Goal: Task Accomplishment & Management: Complete application form

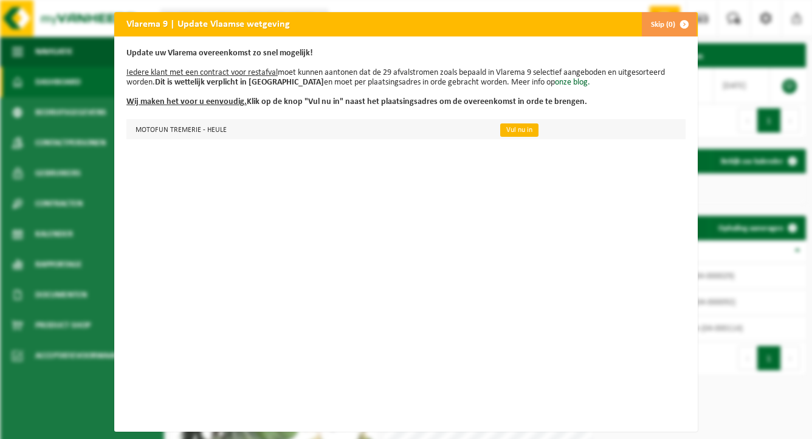
click at [508, 131] on link "Vul nu in" at bounding box center [519, 129] width 38 height 13
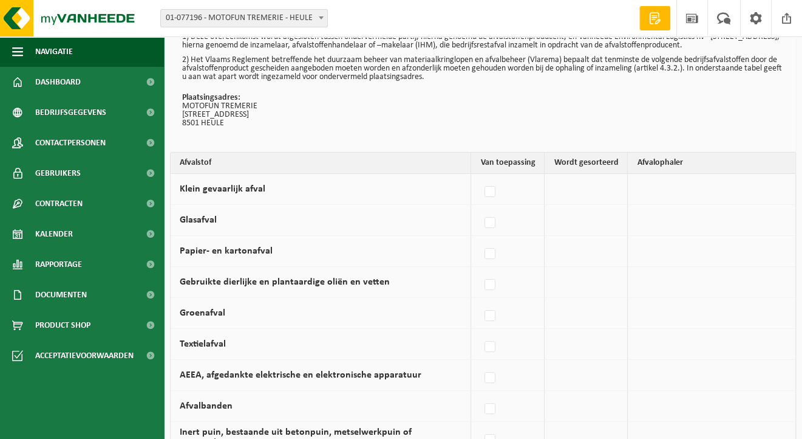
scroll to position [61, 0]
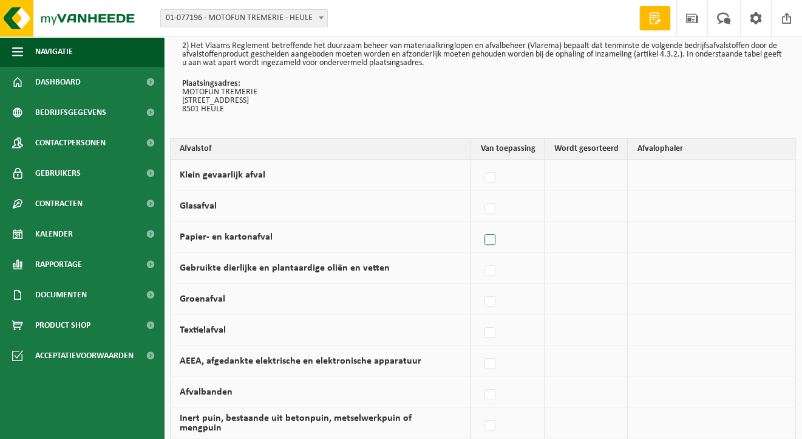
click at [490, 237] on label at bounding box center [490, 240] width 17 height 18
click at [480, 225] on input "Papier- en kartonafval" at bounding box center [480, 224] width 1 height 1
checkbox input "true"
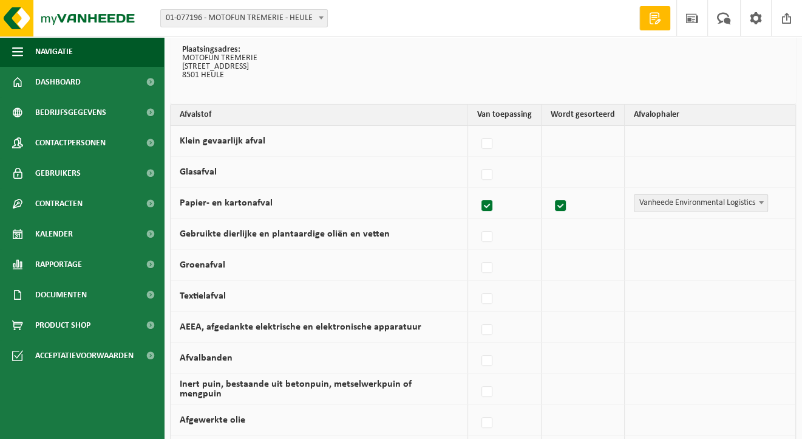
scroll to position [182, 0]
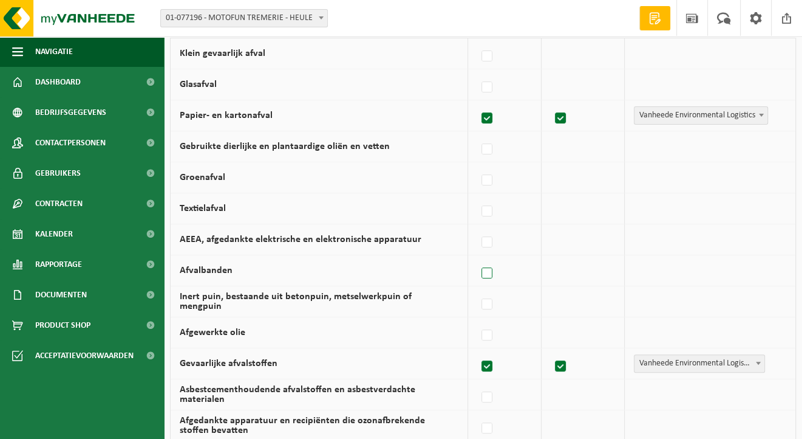
click at [489, 270] on label at bounding box center [487, 273] width 17 height 18
click at [477, 258] on input "Afvalbanden" at bounding box center [477, 258] width 1 height 1
checkbox input "true"
click at [491, 117] on label at bounding box center [487, 118] width 17 height 18
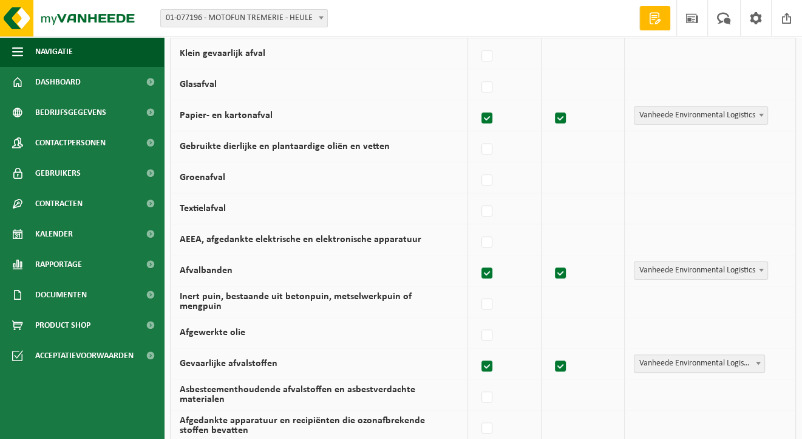
click at [477, 103] on input "Papier- en kartonafval" at bounding box center [477, 103] width 1 height 1
checkbox input "false"
click at [489, 273] on label at bounding box center [487, 273] width 17 height 18
click at [477, 258] on input "Afvalbanden" at bounding box center [477, 258] width 1 height 1
checkbox input "false"
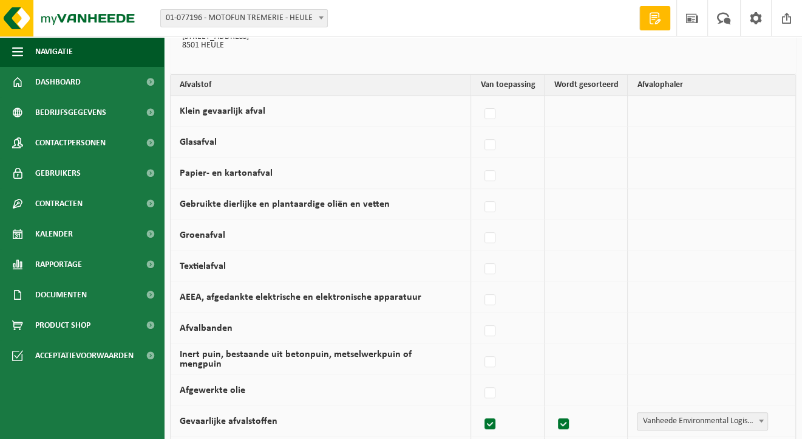
scroll to position [0, 0]
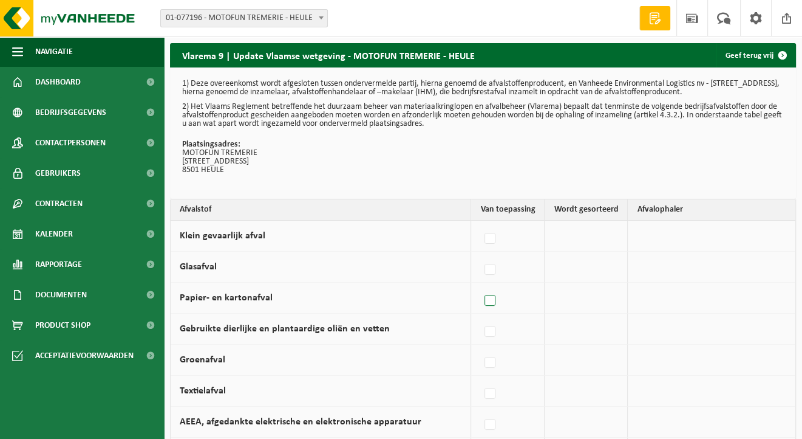
click at [493, 297] on label at bounding box center [490, 301] width 17 height 18
click at [480, 286] on input "Papier- en kartonafval" at bounding box center [480, 285] width 1 height 1
checkbox input "true"
click at [487, 268] on label at bounding box center [487, 270] width 17 height 18
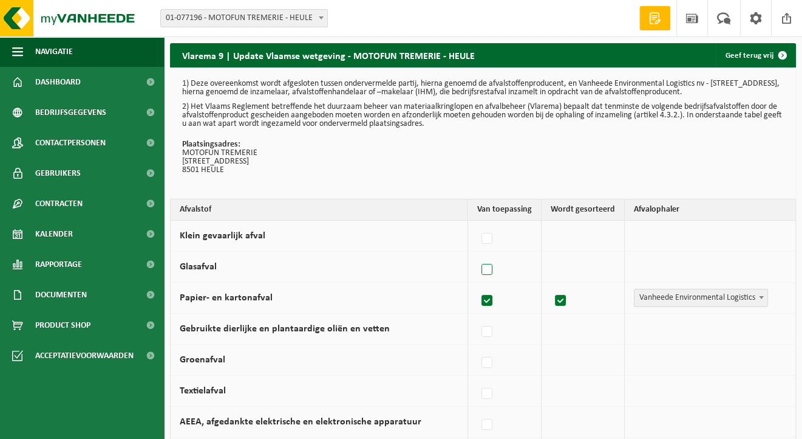
click at [477, 255] on input "Glasafval" at bounding box center [477, 254] width 1 height 1
checkbox input "true"
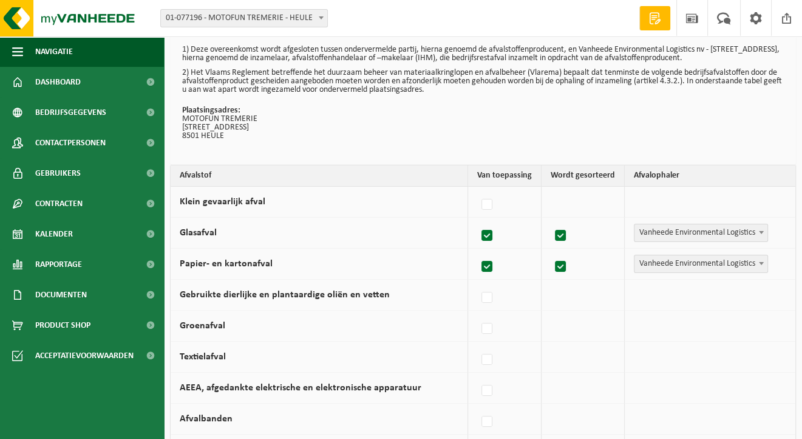
scroll to position [61, 0]
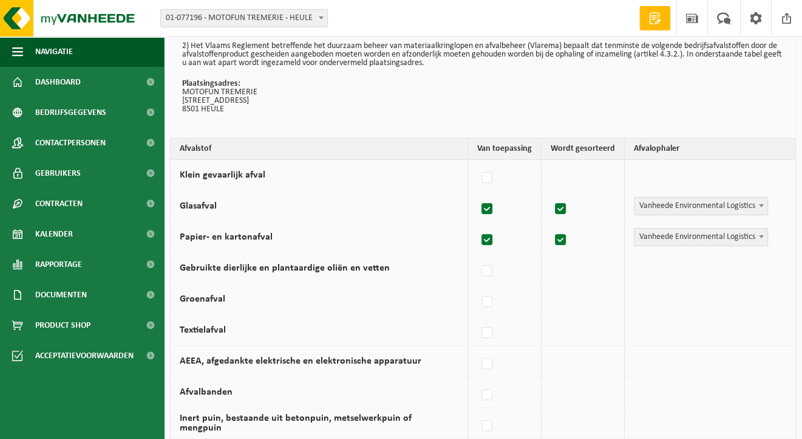
click at [488, 208] on label at bounding box center [487, 209] width 17 height 18
click at [477, 194] on input "Glasafval" at bounding box center [477, 193] width 1 height 1
checkbox input "false"
click at [488, 242] on label at bounding box center [487, 240] width 17 height 18
click at [477, 225] on input "Papier- en kartonafval" at bounding box center [477, 224] width 1 height 1
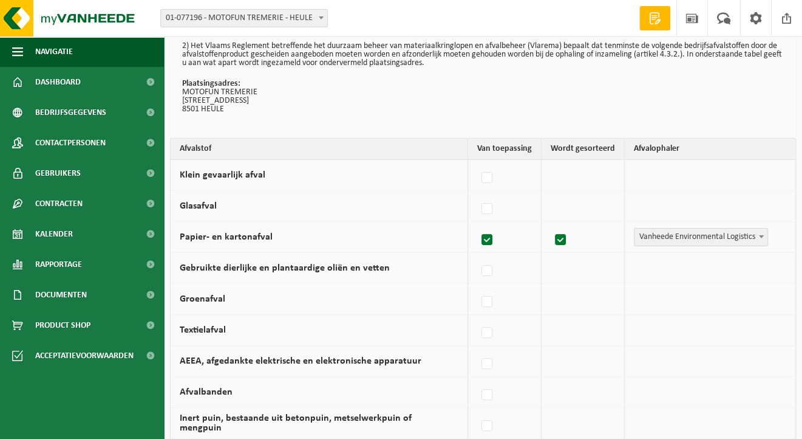
checkbox input "false"
click at [571, 208] on td at bounding box center [586, 206] width 83 height 31
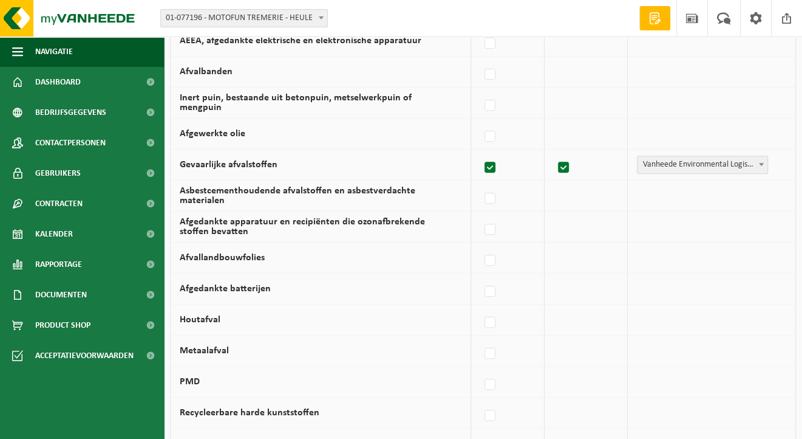
scroll to position [243, 0]
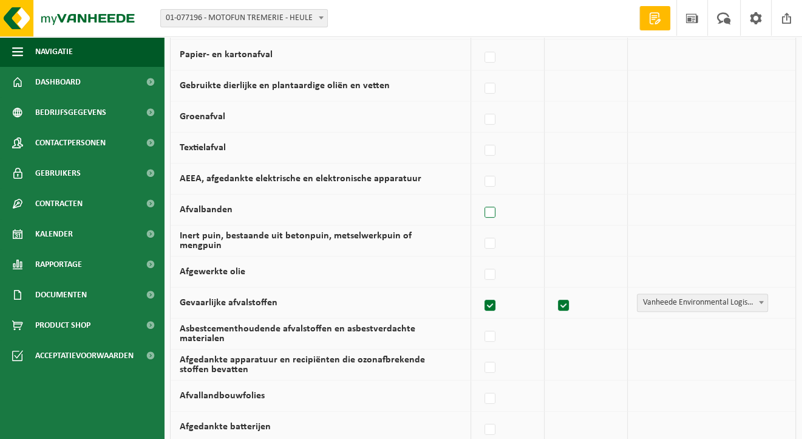
click at [491, 210] on label at bounding box center [490, 212] width 17 height 18
click at [480, 197] on input "Afvalbanden" at bounding box center [480, 197] width 1 height 1
checkbox input "true"
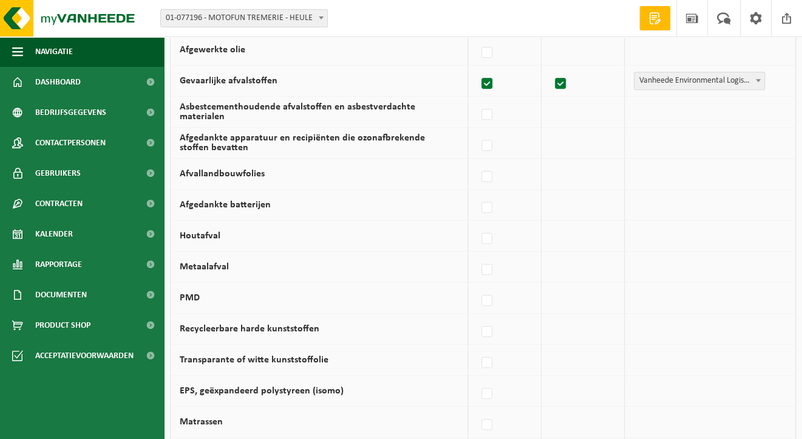
scroll to position [486, 0]
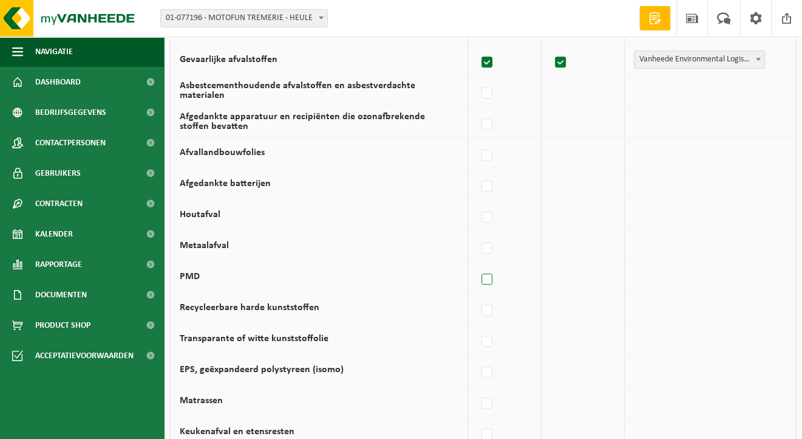
click at [490, 282] on label at bounding box center [487, 279] width 17 height 18
click at [477, 264] on input "PMD" at bounding box center [477, 264] width 1 height 1
checkbox input "true"
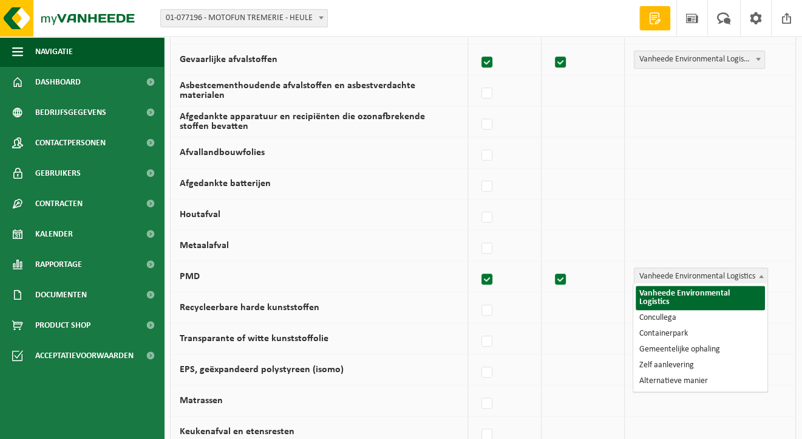
click at [761, 275] on b at bounding box center [761, 276] width 5 height 3
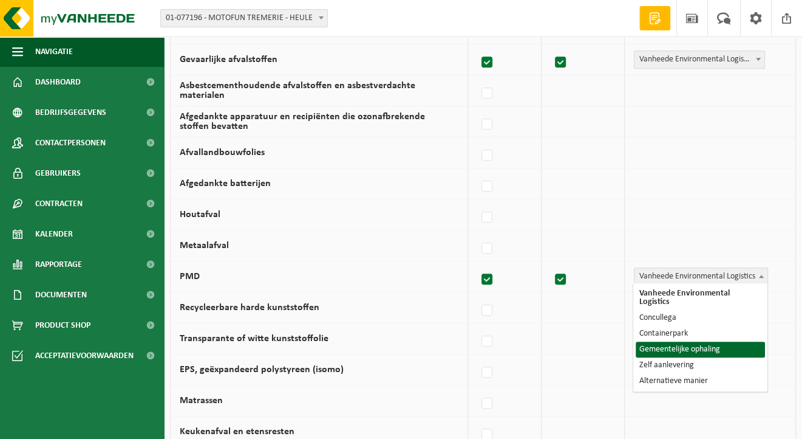
select select "Gemeentelijke ophaling"
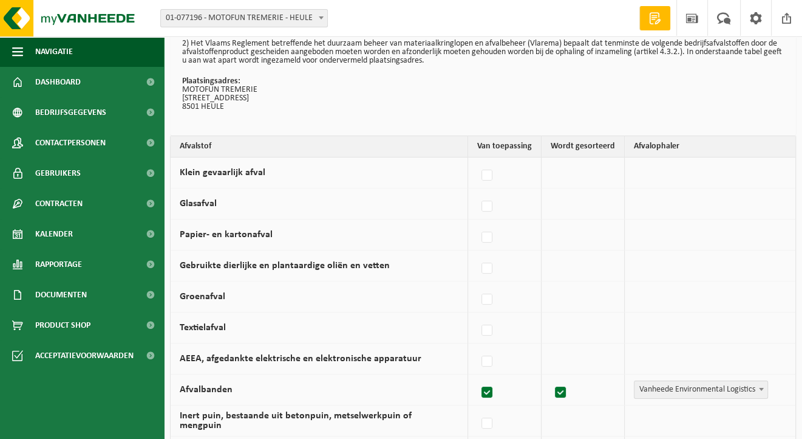
scroll to position [0, 0]
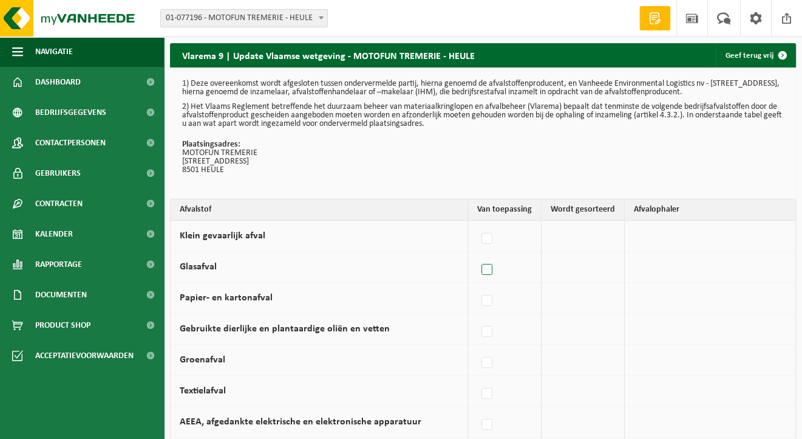
click at [488, 268] on label at bounding box center [487, 270] width 17 height 18
click at [477, 255] on input "Glasafval" at bounding box center [477, 254] width 1 height 1
checkbox input "true"
click at [759, 265] on b at bounding box center [761, 266] width 5 height 3
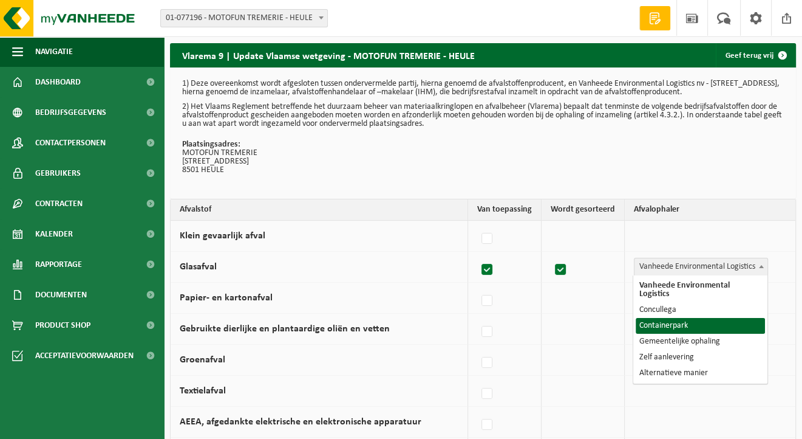
select select "Containerpark"
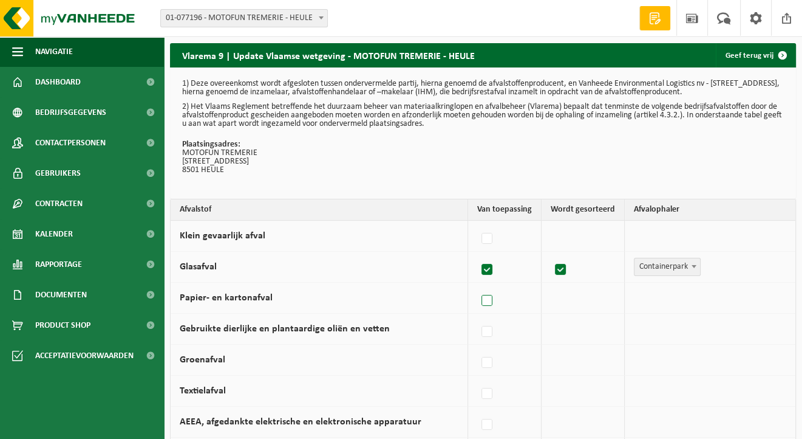
click at [486, 301] on label at bounding box center [487, 301] width 17 height 18
click at [477, 286] on input "Papier- en kartonafval" at bounding box center [477, 285] width 1 height 1
checkbox input "true"
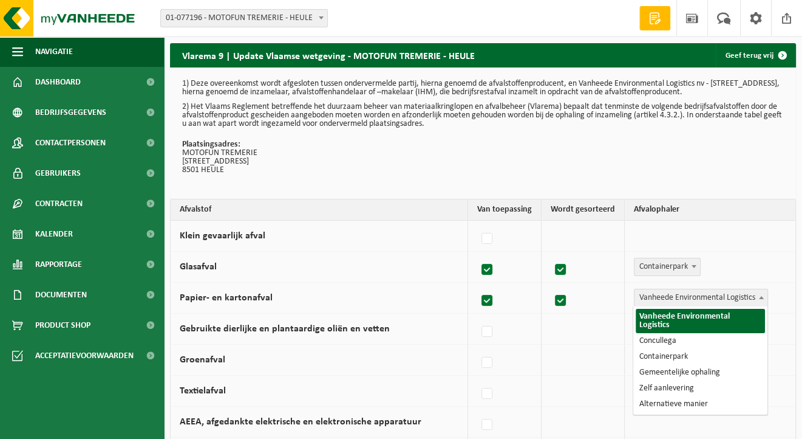
click at [762, 296] on b at bounding box center [761, 297] width 5 height 3
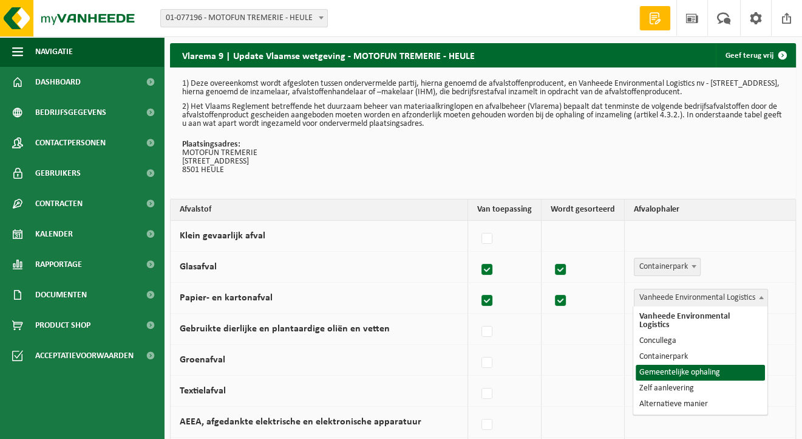
select select "Gemeentelijke ophaling"
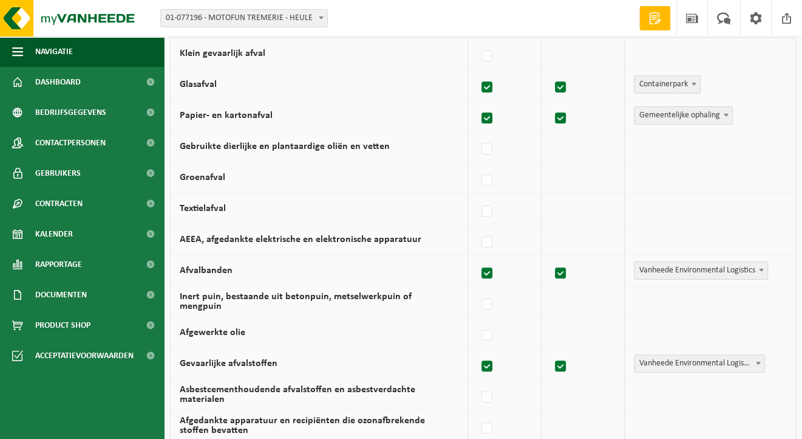
scroll to position [243, 0]
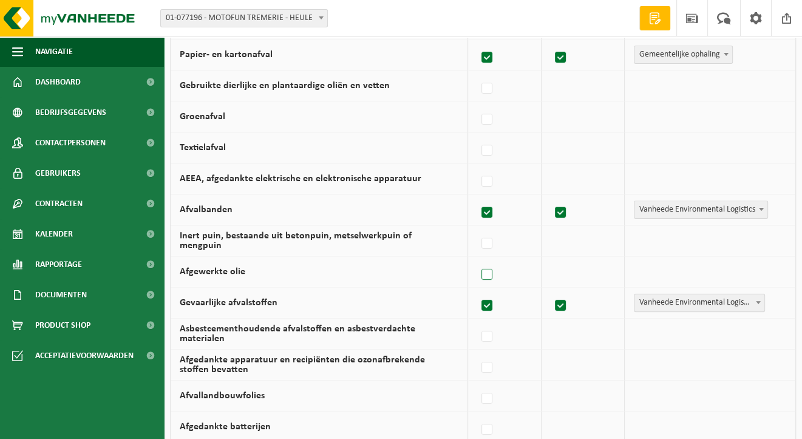
click at [491, 275] on label at bounding box center [487, 274] width 17 height 18
click at [477, 259] on input "Afgewerkte olie" at bounding box center [477, 259] width 1 height 1
checkbox input "true"
click at [759, 270] on b at bounding box center [761, 271] width 5 height 3
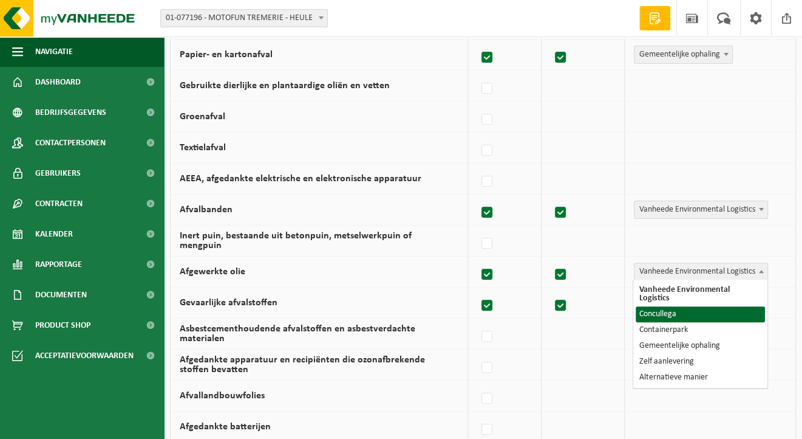
select select "Concullega"
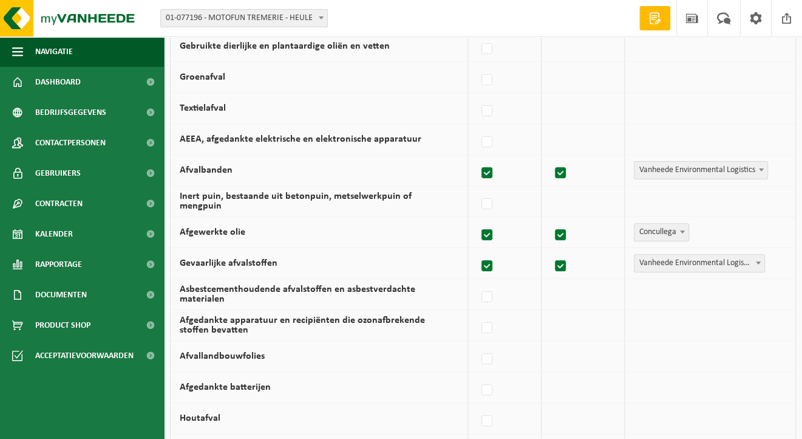
scroll to position [304, 0]
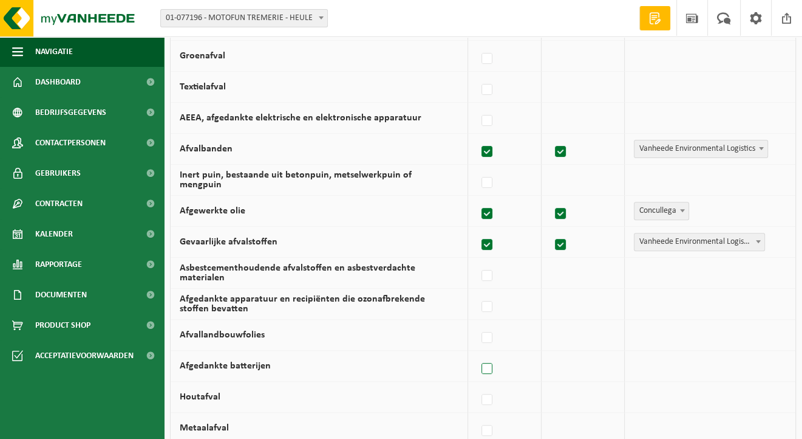
click at [490, 368] on label at bounding box center [487, 369] width 17 height 18
click at [477, 354] on input "Afgedankte batterijen" at bounding box center [477, 353] width 1 height 1
checkbox input "true"
click at [762, 364] on b at bounding box center [761, 365] width 5 height 3
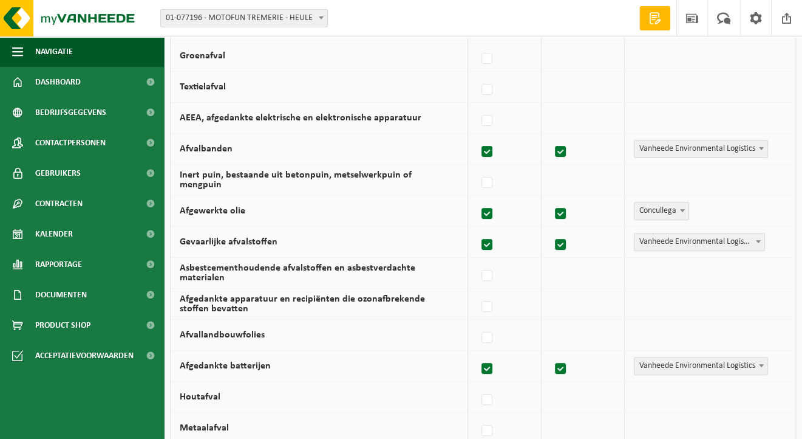
drag, startPoint x: 492, startPoint y: 368, endPoint x: 496, endPoint y: 376, distance: 8.7
click at [492, 368] on label at bounding box center [487, 369] width 17 height 18
click at [477, 354] on input "Afgedankte batterijen" at bounding box center [477, 353] width 1 height 1
checkbox input "false"
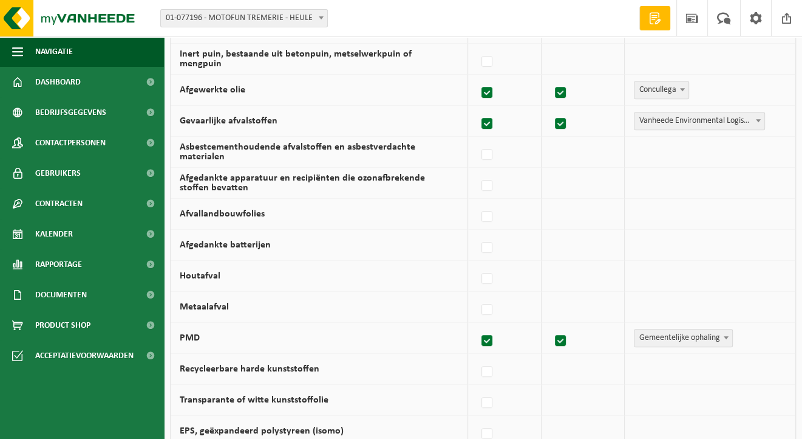
scroll to position [486, 0]
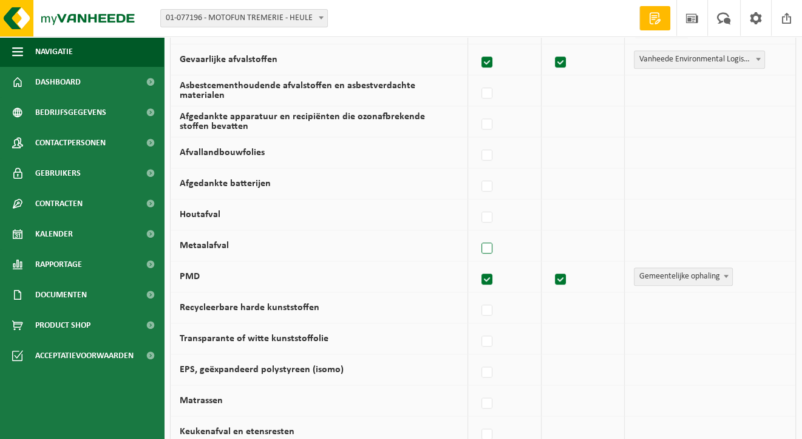
click at [489, 244] on label at bounding box center [487, 248] width 17 height 18
click at [477, 233] on input "Metaalafval" at bounding box center [477, 233] width 1 height 1
checkbox input "true"
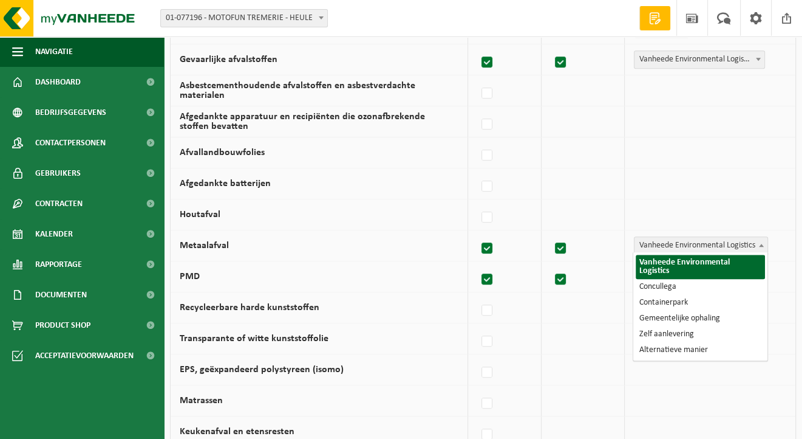
click at [761, 241] on span at bounding box center [762, 245] width 12 height 16
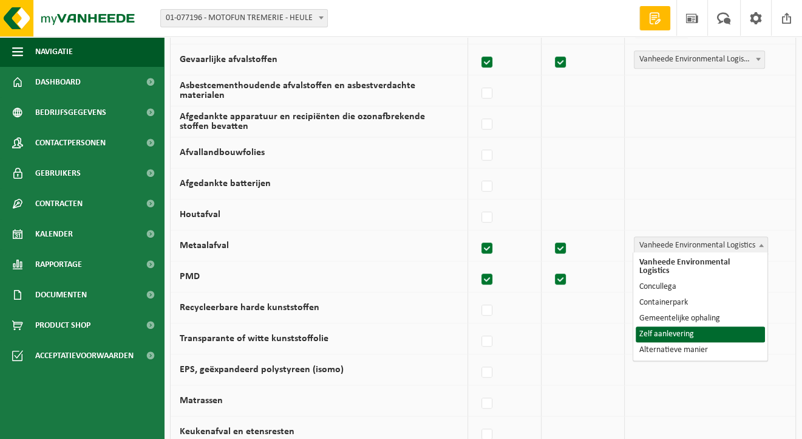
select select "Zelf aanlevering"
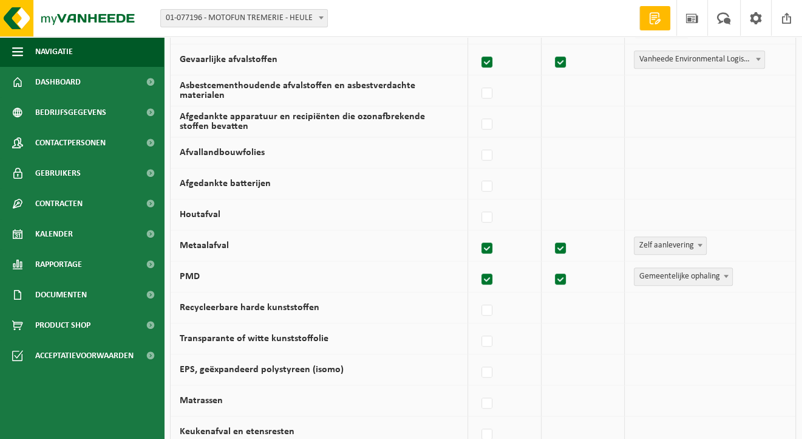
scroll to position [547, 0]
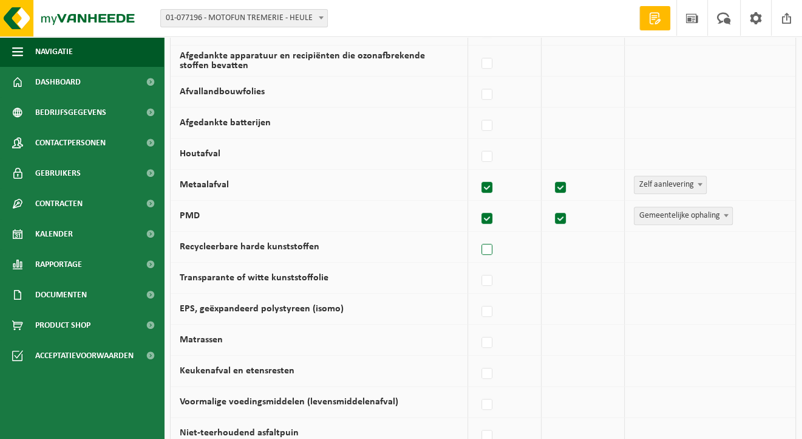
click at [491, 246] on label at bounding box center [487, 250] width 17 height 18
click at [477, 234] on input "Recycleerbare harde kunststoffen" at bounding box center [477, 234] width 1 height 1
checkbox input "true"
click at [761, 245] on b at bounding box center [761, 246] width 5 height 3
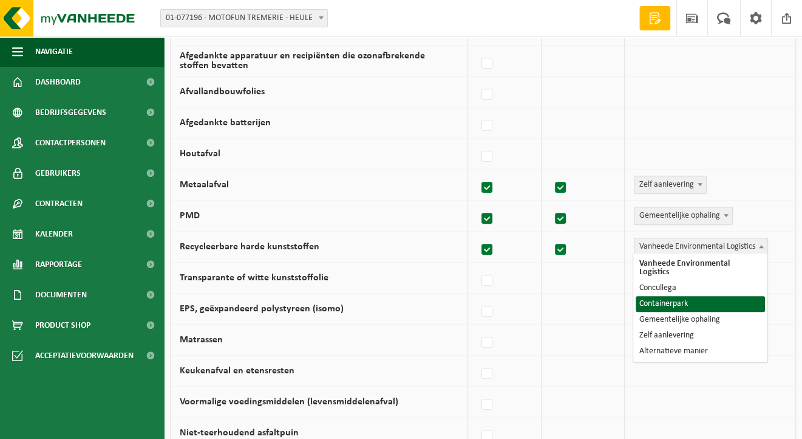
select select "Containerpark"
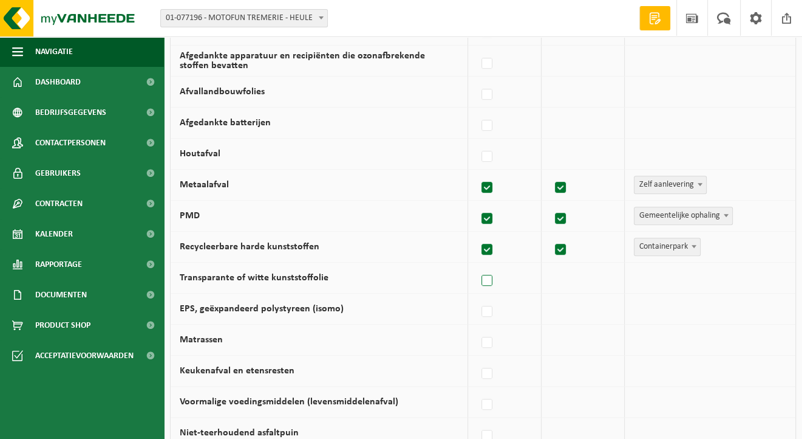
click at [490, 278] on label at bounding box center [487, 281] width 17 height 18
click at [477, 265] on input "Transparante of witte kunststoffolie" at bounding box center [477, 265] width 1 height 1
checkbox input "true"
click at [762, 276] on b at bounding box center [761, 277] width 5 height 3
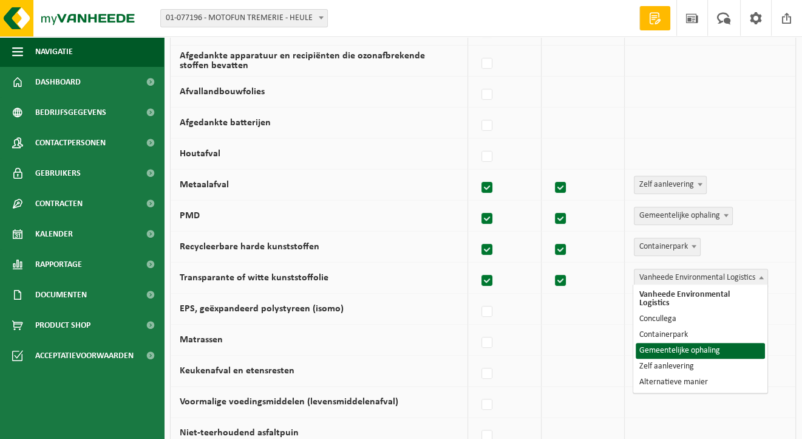
select select "Gemeentelijke ophaling"
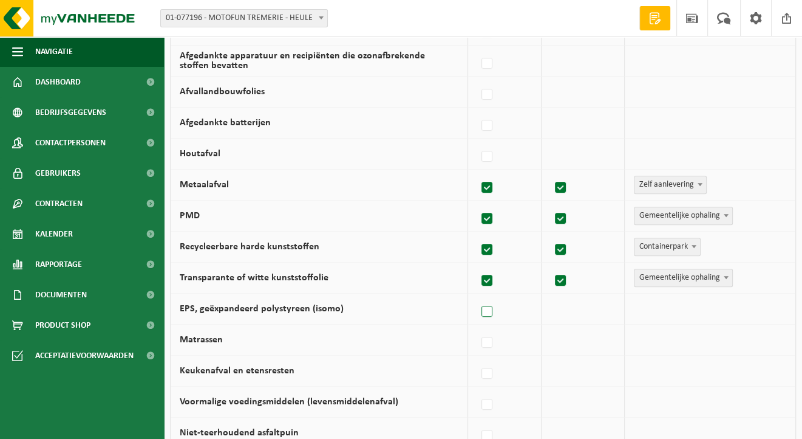
click at [491, 307] on label at bounding box center [487, 312] width 17 height 18
click at [477, 296] on input "EPS, geëxpandeerd polystyreen (isomo)" at bounding box center [477, 296] width 1 height 1
checkbox input "true"
click at [761, 307] on b at bounding box center [761, 308] width 5 height 3
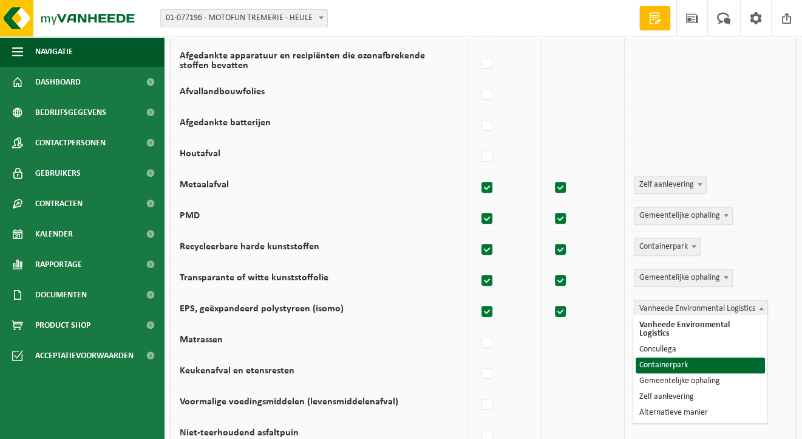
select select "Containerpark"
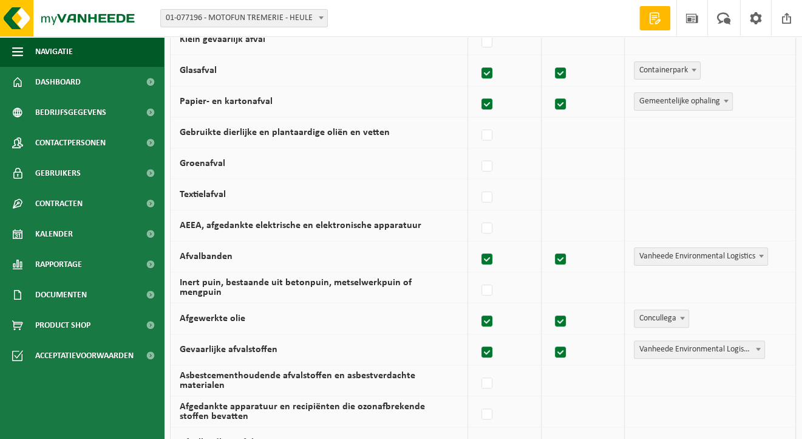
scroll to position [117, 0]
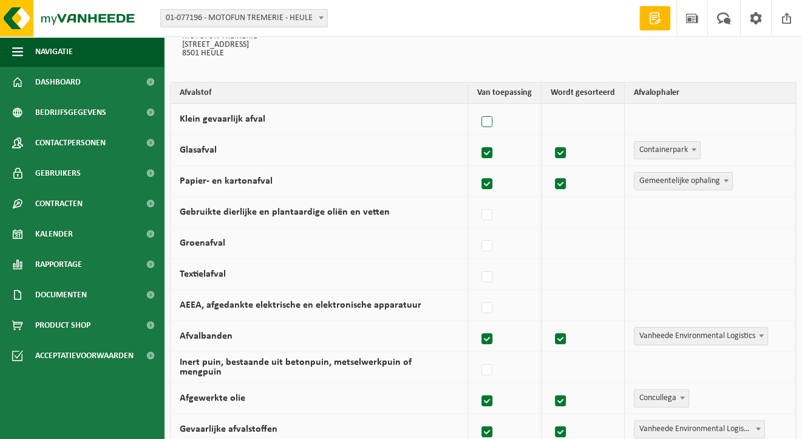
click at [491, 120] on label at bounding box center [487, 122] width 17 height 18
click at [477, 107] on input "Klein gevaarlijk afval" at bounding box center [477, 106] width 1 height 1
checkbox input "true"
click at [491, 120] on label at bounding box center [487, 122] width 17 height 18
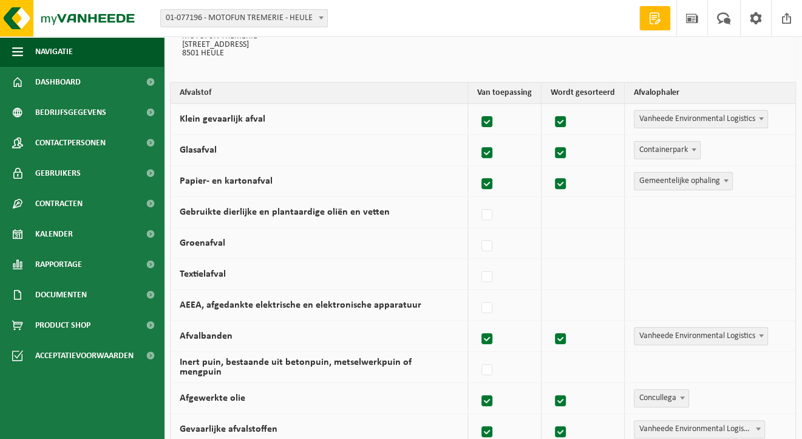
click at [477, 107] on input "Klein gevaarlijk afval" at bounding box center [477, 106] width 1 height 1
checkbox input "false"
click at [487, 275] on label at bounding box center [487, 277] width 17 height 18
click at [477, 262] on input "Textielafval" at bounding box center [477, 261] width 1 height 1
checkbox input "true"
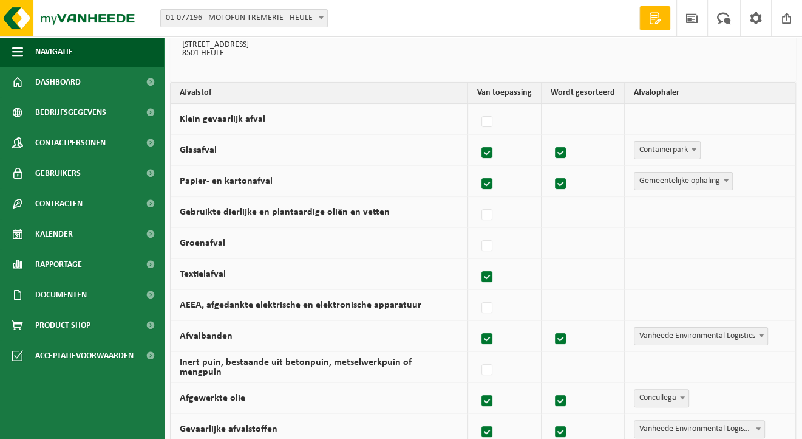
checkbox input "true"
click at [764, 272] on b at bounding box center [761, 273] width 5 height 3
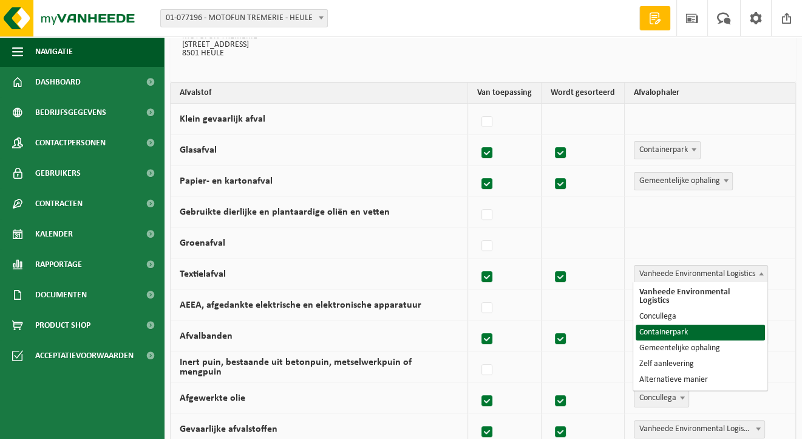
select select "Containerpark"
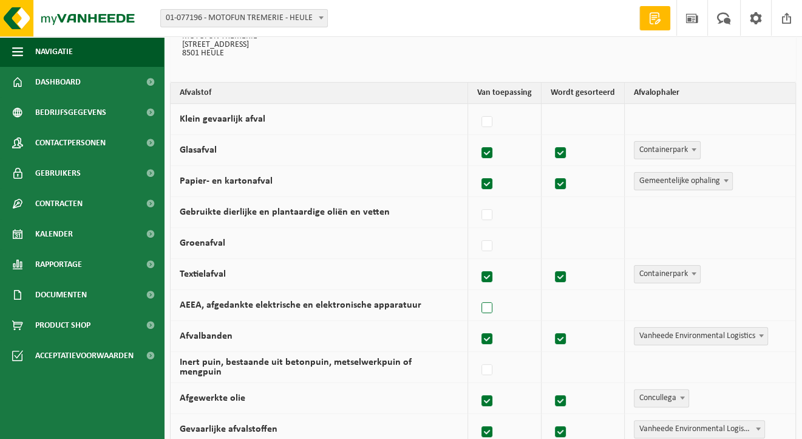
click at [491, 309] on label at bounding box center [487, 308] width 17 height 18
click at [477, 293] on input "AEEA, afgedankte elektrische en elektronische apparatuur" at bounding box center [477, 292] width 1 height 1
checkbox input "true"
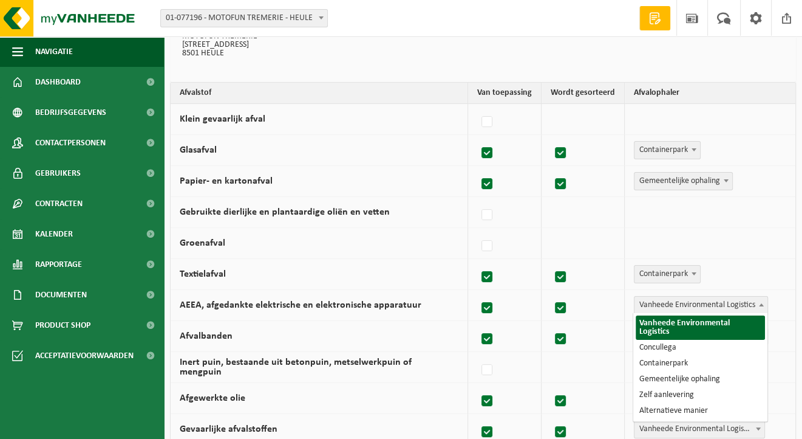
click at [763, 300] on span at bounding box center [762, 304] width 12 height 16
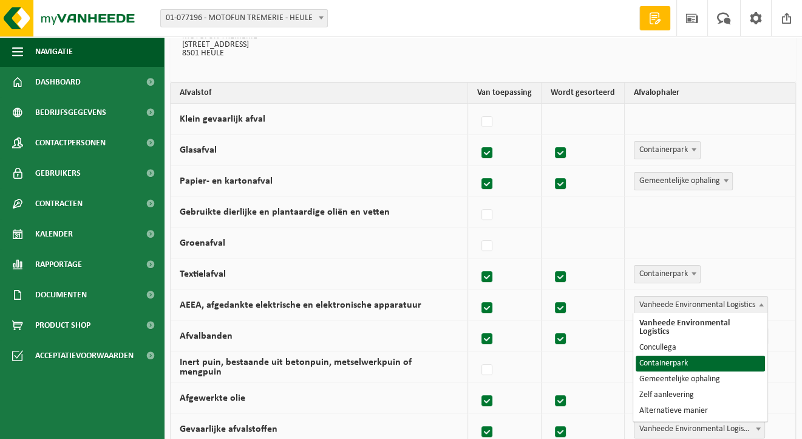
select select "Containerpark"
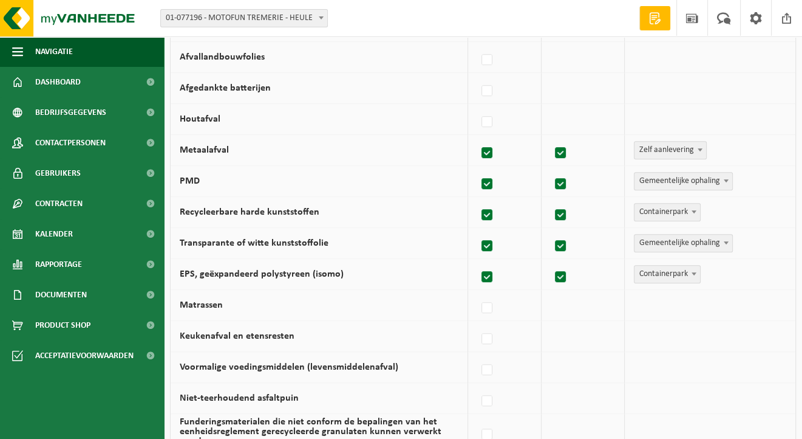
scroll to position [603, 0]
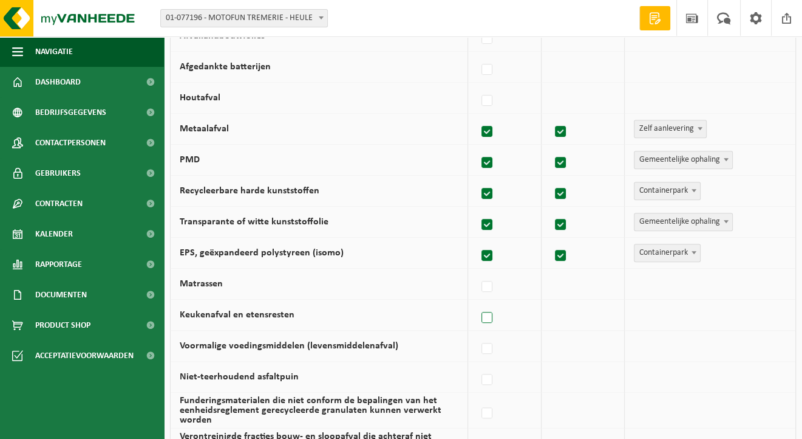
click at [490, 313] on label at bounding box center [487, 318] width 17 height 18
click at [477, 303] on input "Keukenafval en etensresten" at bounding box center [477, 302] width 1 height 1
checkbox input "true"
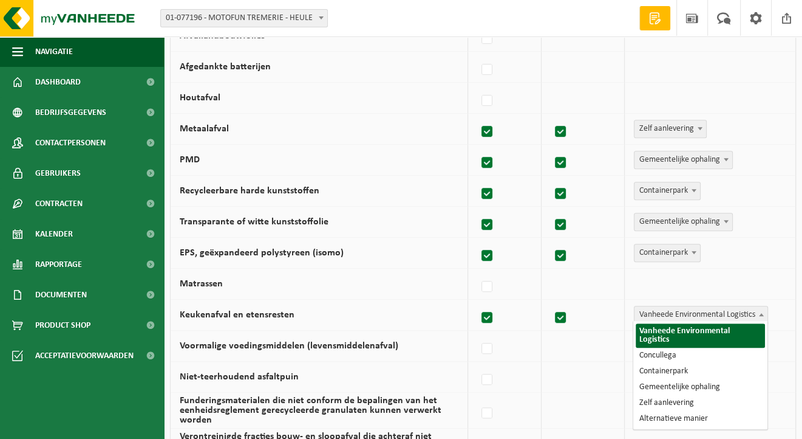
click at [760, 313] on b at bounding box center [761, 314] width 5 height 3
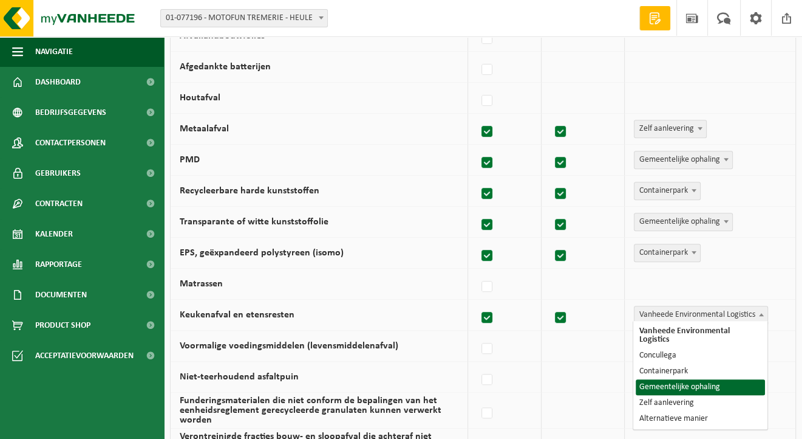
select select "Gemeentelijke ophaling"
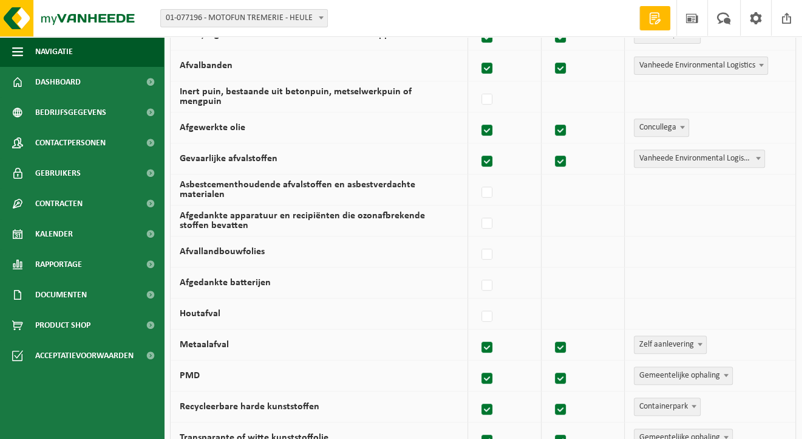
scroll to position [360, 0]
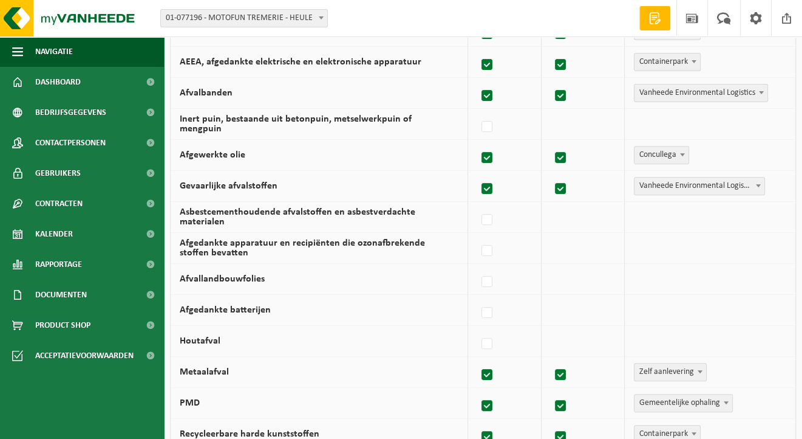
click at [756, 184] on b at bounding box center [758, 185] width 5 height 3
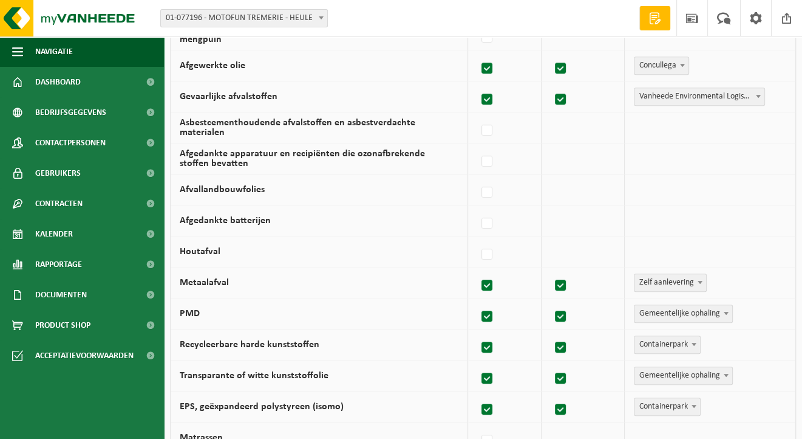
scroll to position [299, 0]
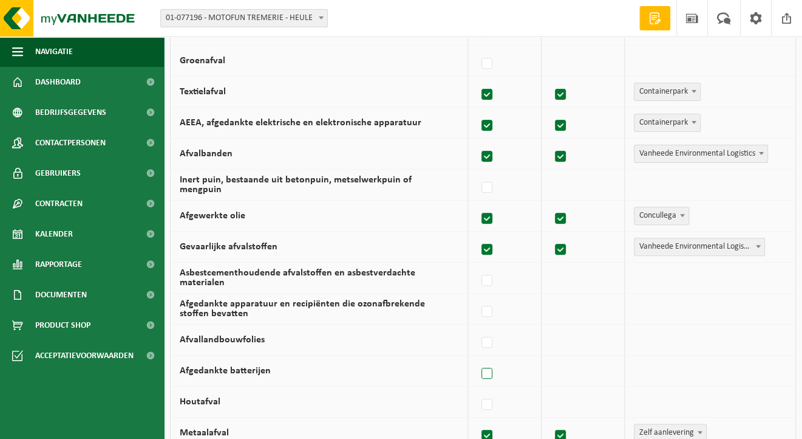
click at [491, 372] on label at bounding box center [487, 373] width 17 height 18
click at [477, 358] on input "Afgedankte batterijen" at bounding box center [477, 358] width 1 height 1
checkbox input "true"
click at [764, 368] on span at bounding box center [762, 370] width 12 height 16
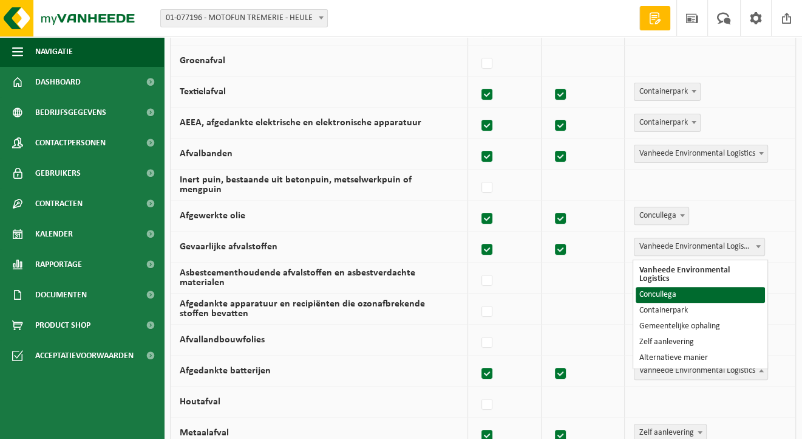
select select "Concullega"
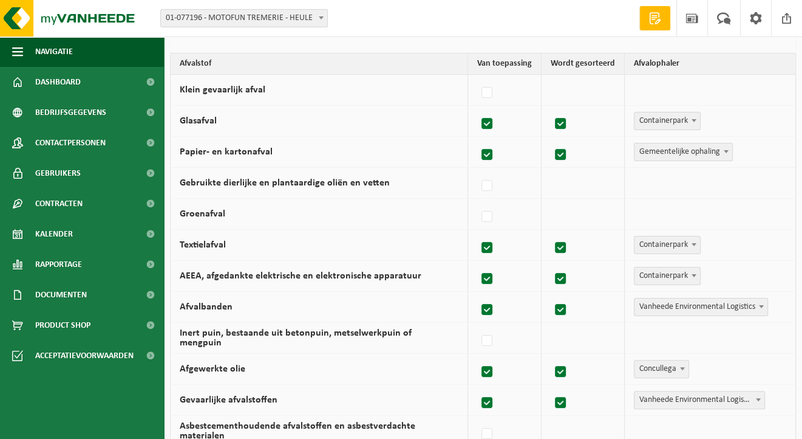
scroll to position [117, 0]
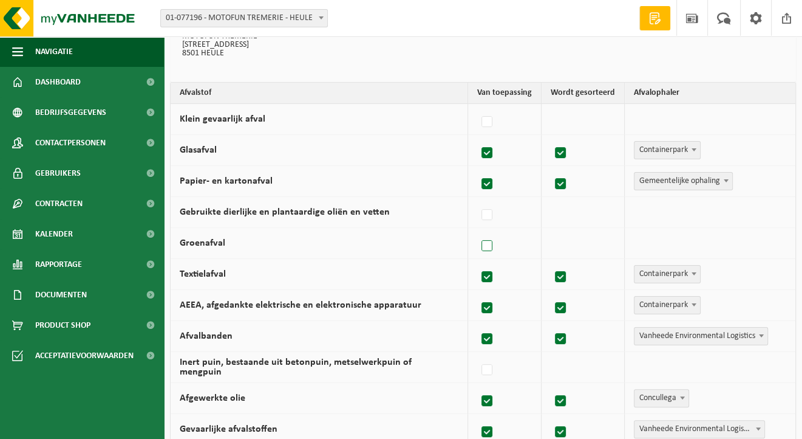
click at [489, 245] on label at bounding box center [487, 246] width 17 height 18
click at [477, 231] on input "Groenafval" at bounding box center [477, 230] width 1 height 1
checkbox input "true"
click at [764, 242] on span at bounding box center [762, 242] width 12 height 16
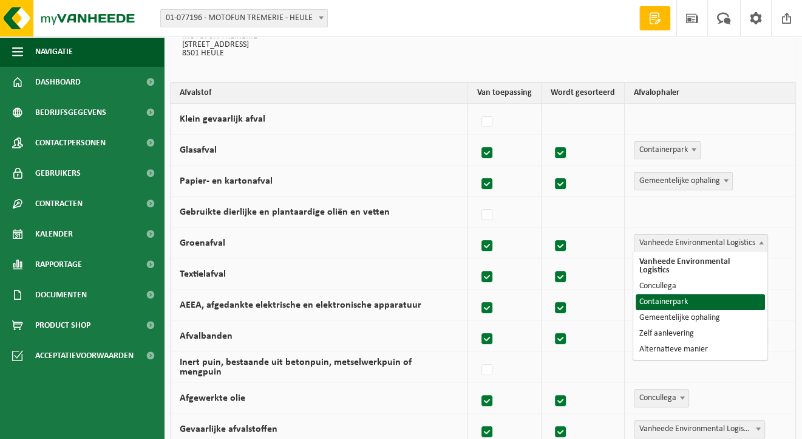
select select "Containerpark"
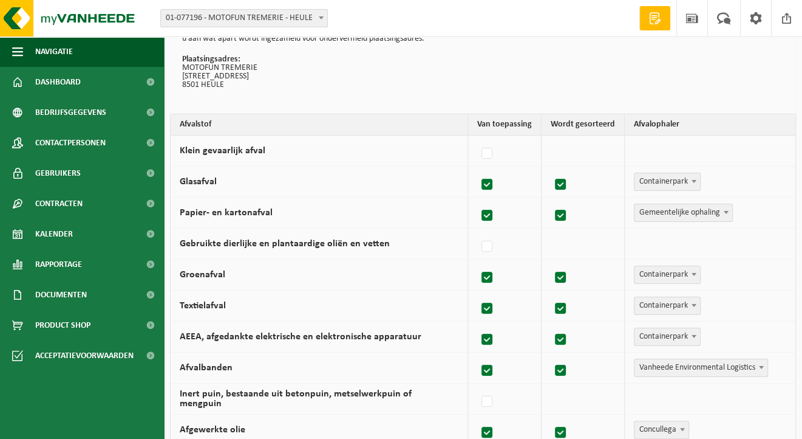
scroll to position [56, 0]
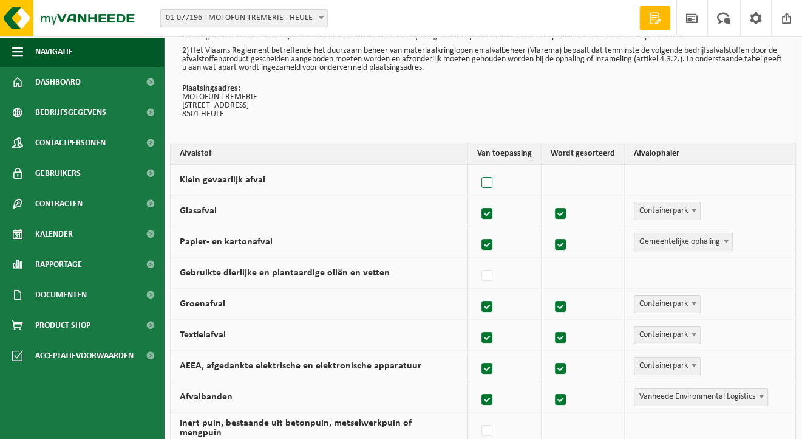
click at [492, 180] on label at bounding box center [487, 183] width 17 height 18
click at [477, 168] on input "Klein gevaarlijk afval" at bounding box center [477, 167] width 1 height 1
checkbox input "true"
click at [765, 179] on span at bounding box center [762, 179] width 12 height 16
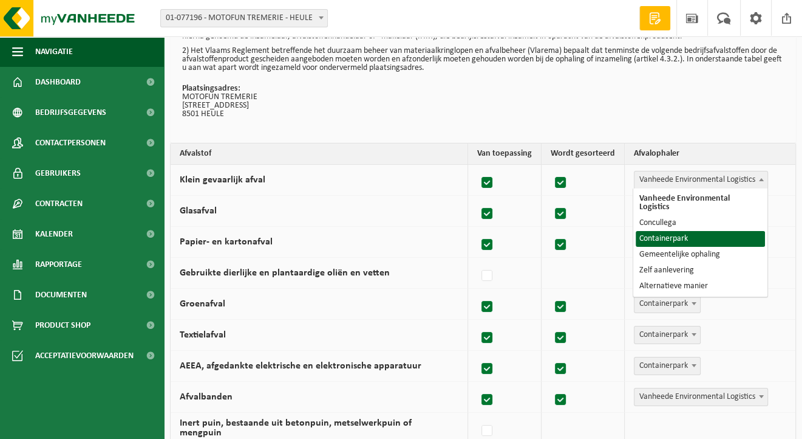
select select "Containerpark"
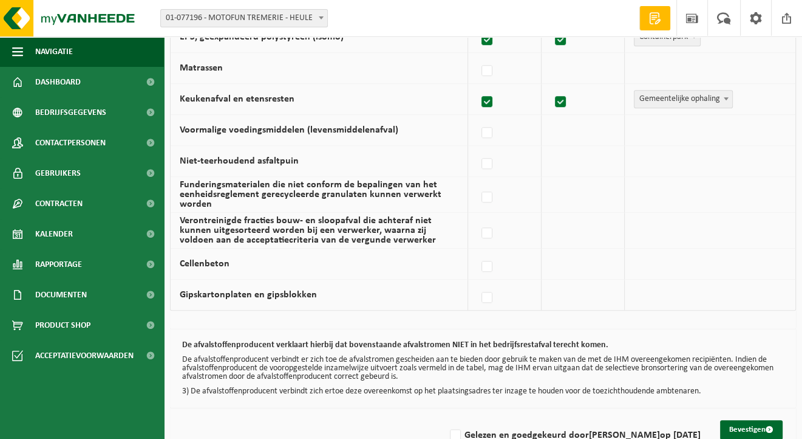
scroll to position [846, 0]
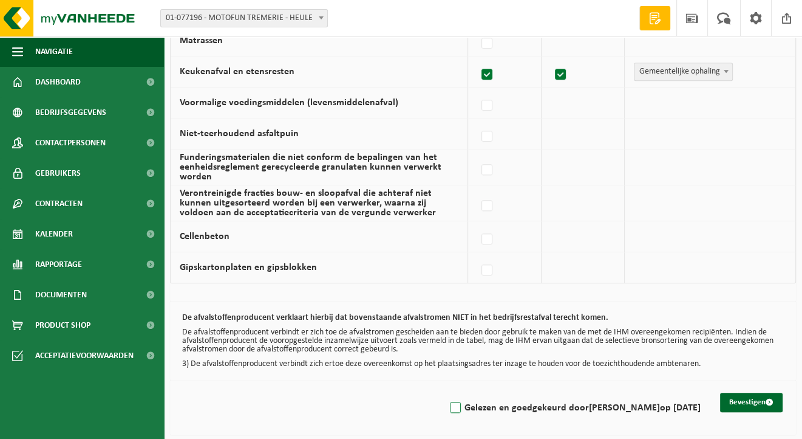
drag, startPoint x: 446, startPoint y: 405, endPoint x: 453, endPoint y: 405, distance: 6.1
click at [448, 405] on label "Gelezen en goedgekeurd door Carine Dumoulin op 04/09/25" at bounding box center [574, 407] width 253 height 18
click at [446, 392] on input "Gelezen en goedgekeurd door Carine Dumoulin op 04/09/25" at bounding box center [445, 392] width 1 height 1
checkbox input "true"
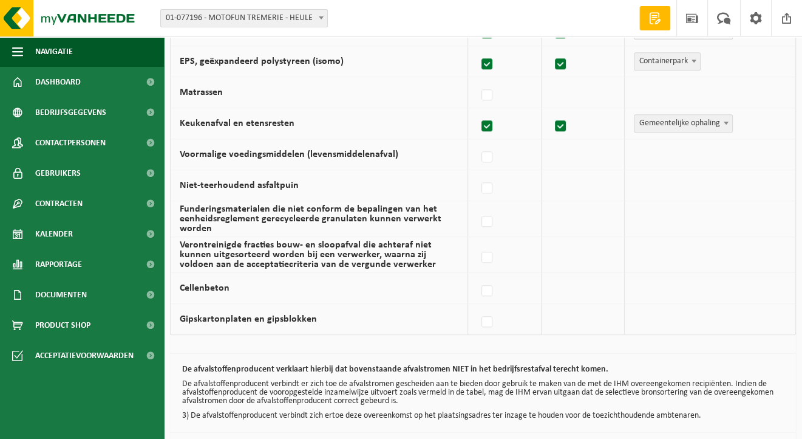
scroll to position [603, 0]
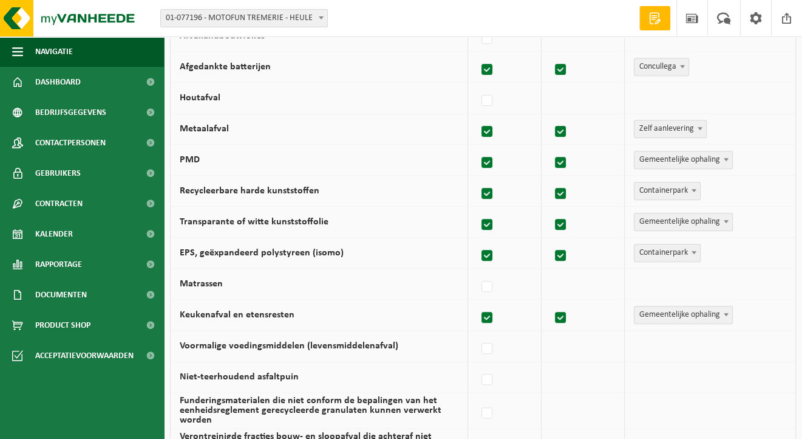
click at [654, 17] on span at bounding box center [655, 18] width 18 height 12
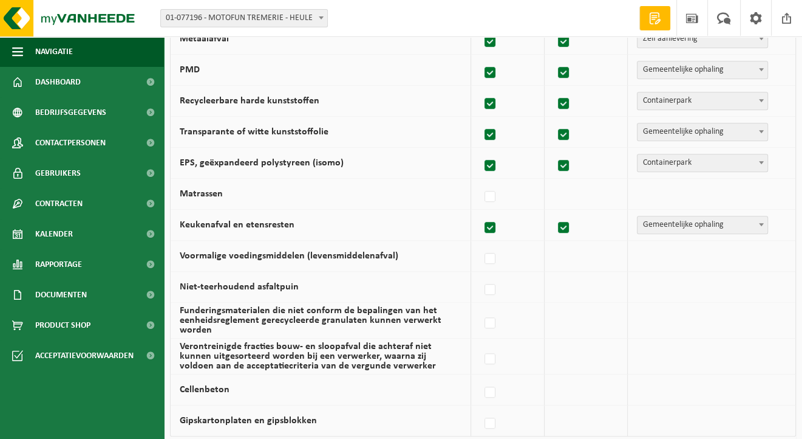
scroll to position [846, 0]
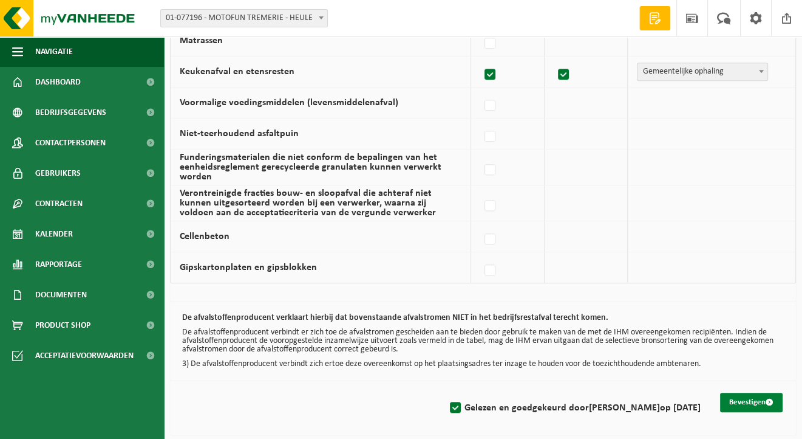
click at [746, 398] on button "Bevestigen" at bounding box center [751, 401] width 63 height 19
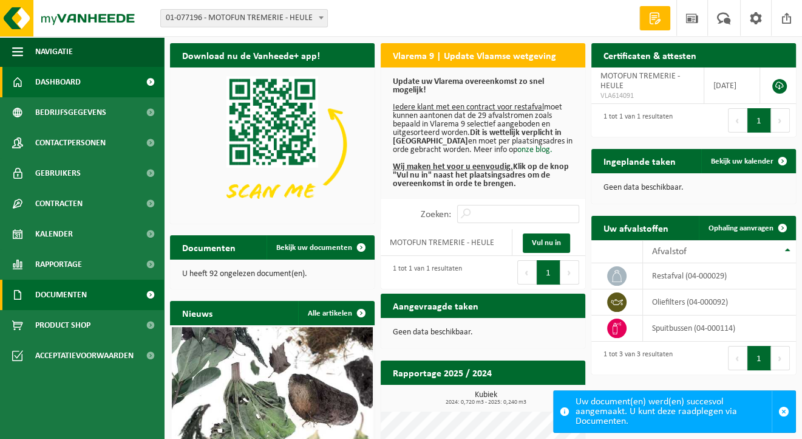
click at [78, 290] on span "Documenten" at bounding box center [61, 294] width 52 height 30
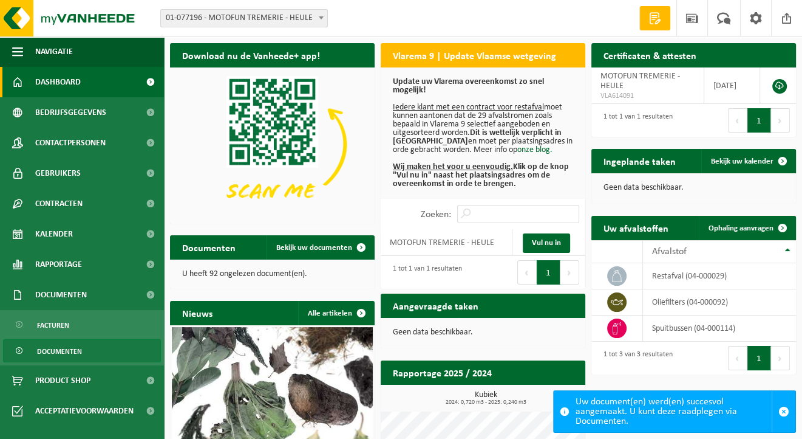
click at [41, 352] on span "Documenten" at bounding box center [59, 351] width 45 height 23
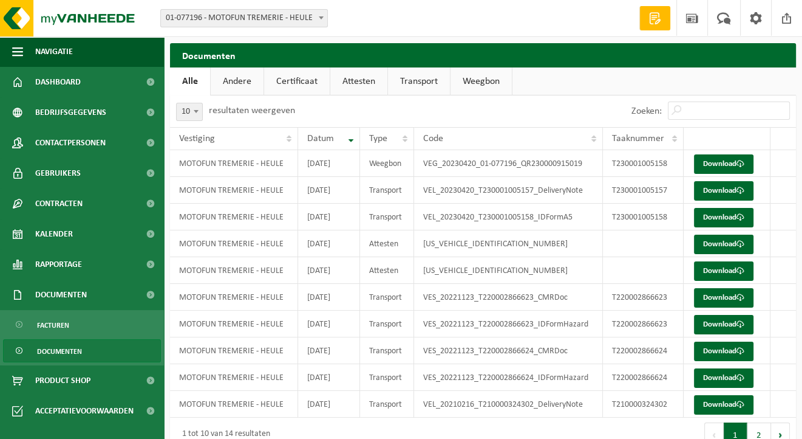
click at [292, 80] on link "Certificaat" at bounding box center [297, 81] width 66 height 28
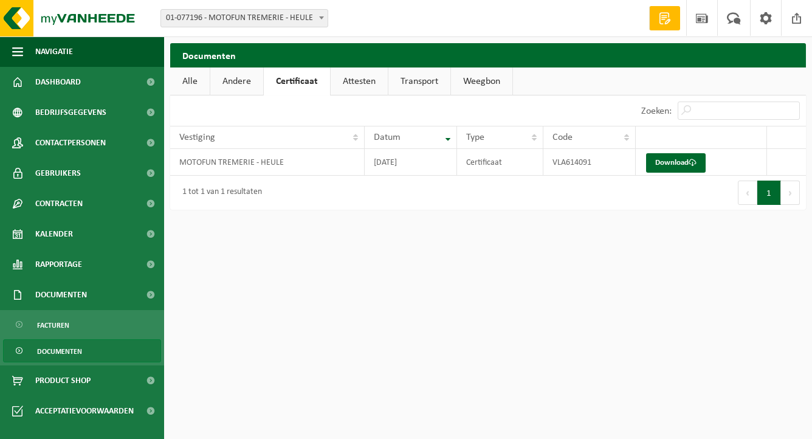
click at [356, 81] on link "Attesten" at bounding box center [358, 81] width 57 height 28
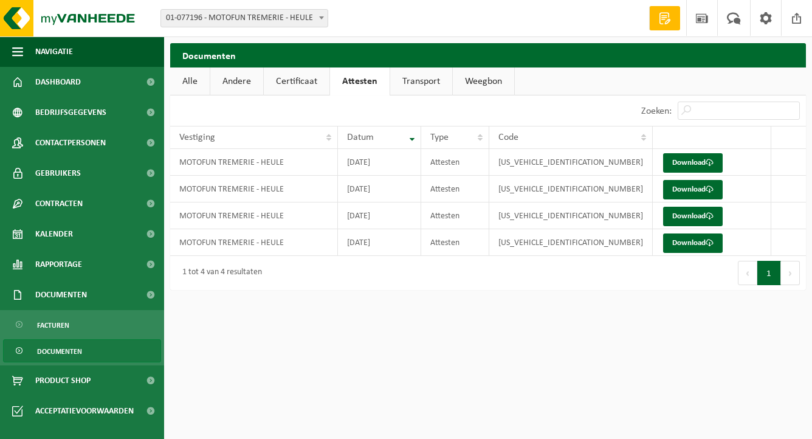
click at [425, 81] on link "Transport" at bounding box center [421, 81] width 62 height 28
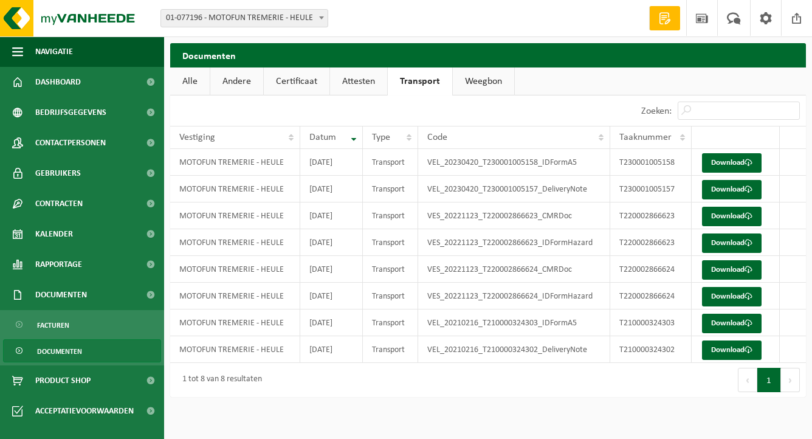
click at [237, 83] on link "Andere" at bounding box center [236, 81] width 53 height 28
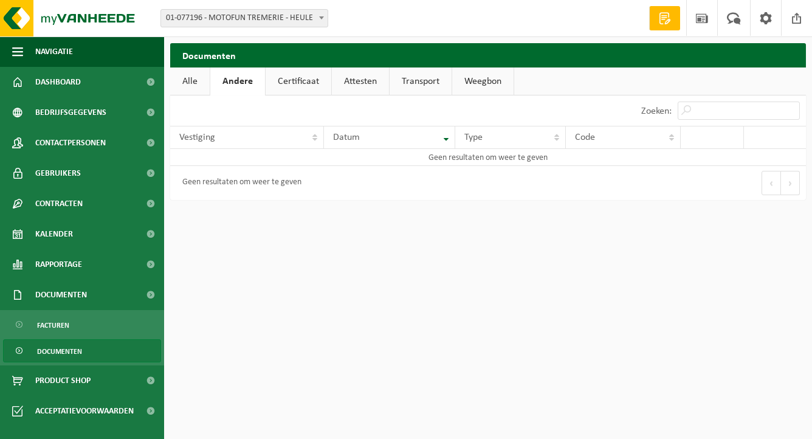
click at [192, 84] on link "Alle" at bounding box center [189, 81] width 39 height 28
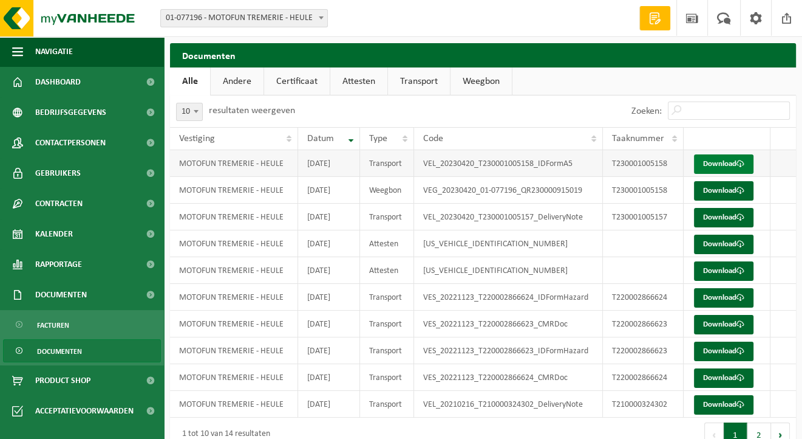
click at [724, 164] on link "Download" at bounding box center [724, 163] width 60 height 19
click at [719, 242] on link "Download" at bounding box center [724, 243] width 60 height 19
click at [719, 272] on link "Download" at bounding box center [724, 270] width 60 height 19
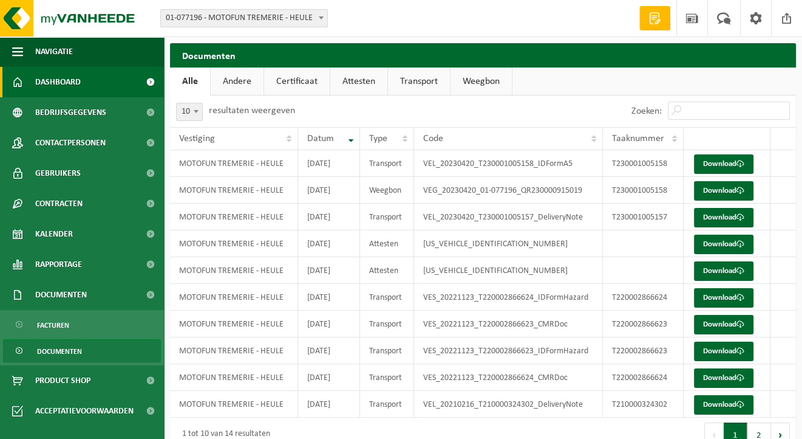
click at [53, 80] on span "Dashboard" at bounding box center [58, 82] width 46 height 30
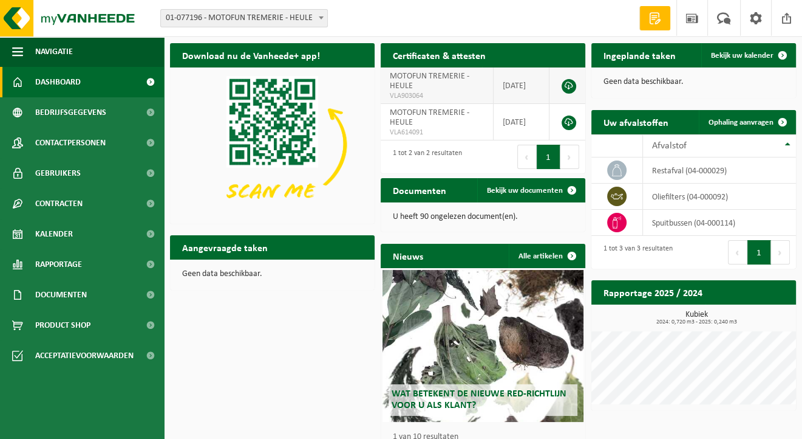
click at [569, 85] on link at bounding box center [569, 86] width 15 height 15
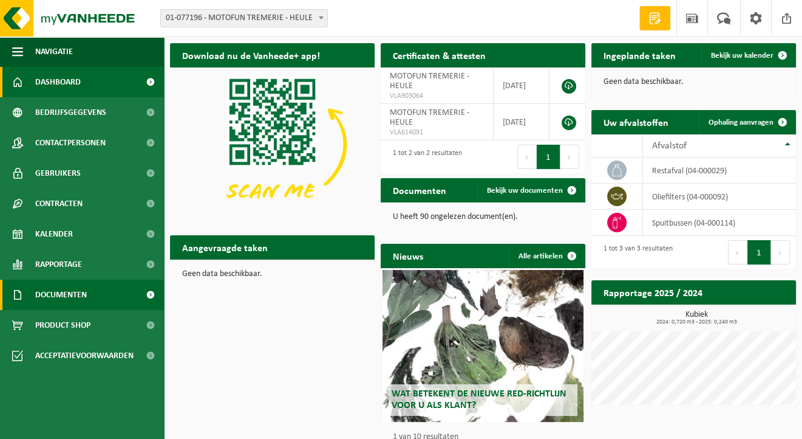
click at [38, 290] on span "Documenten" at bounding box center [61, 294] width 52 height 30
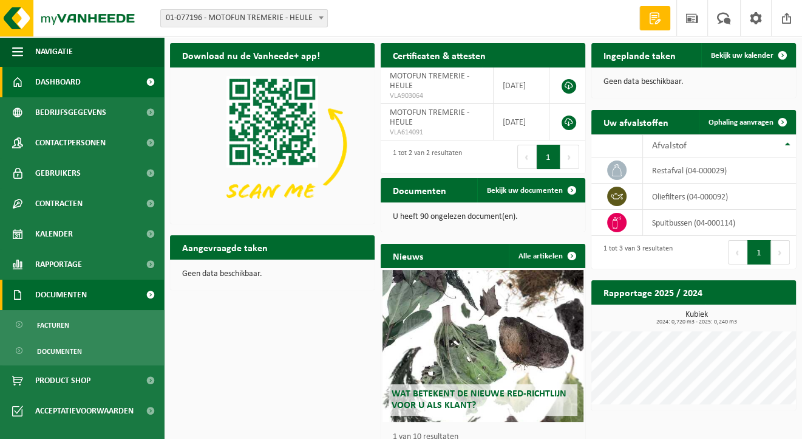
click at [62, 293] on span "Documenten" at bounding box center [61, 294] width 52 height 30
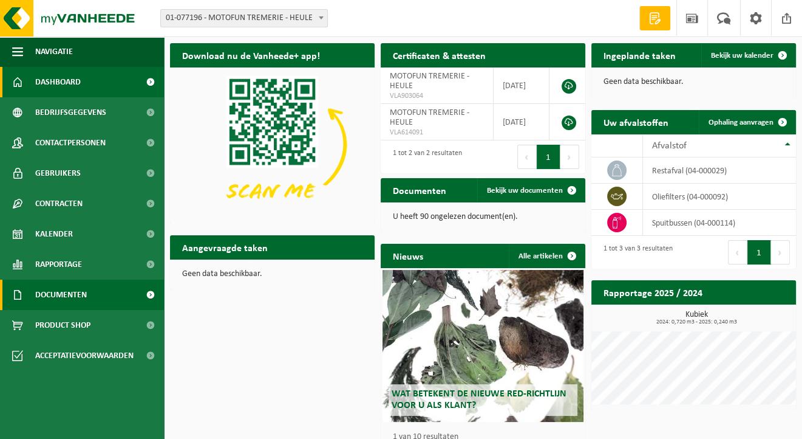
click at [61, 293] on span "Documenten" at bounding box center [61, 294] width 52 height 30
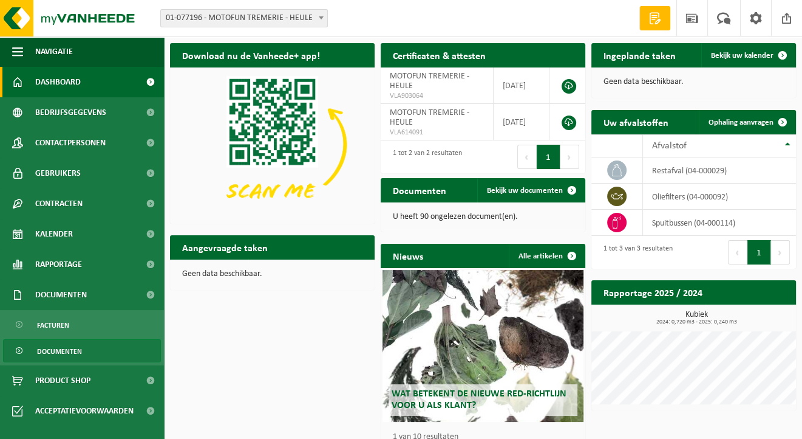
click at [66, 351] on span "Documenten" at bounding box center [59, 351] width 45 height 23
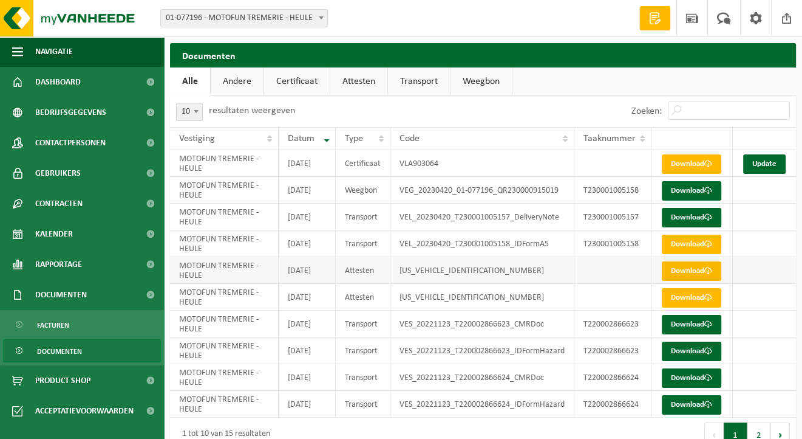
click at [695, 281] on link "Download" at bounding box center [692, 270] width 60 height 19
click at [685, 307] on link "Download" at bounding box center [692, 297] width 60 height 19
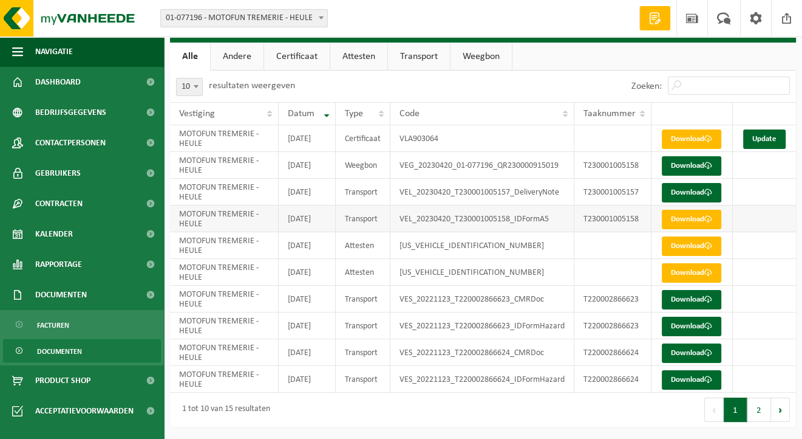
scroll to position [120, 0]
click at [759, 412] on button "2" at bounding box center [760, 409] width 24 height 24
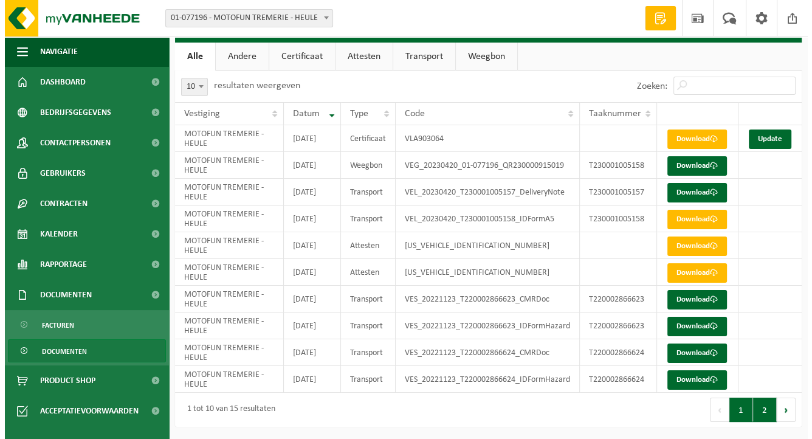
scroll to position [0, 0]
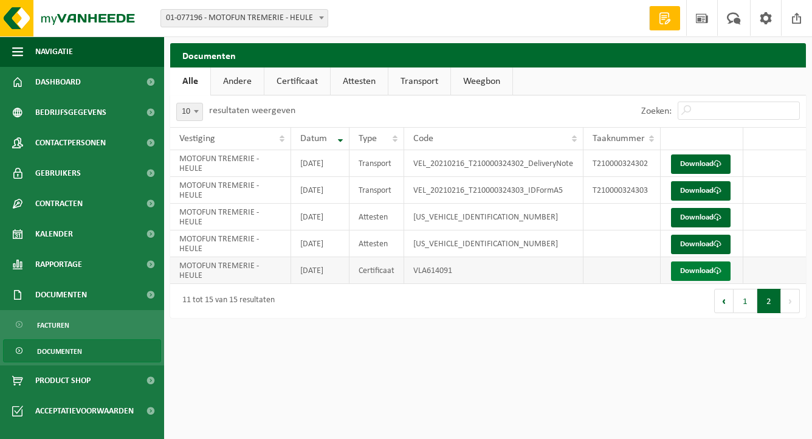
click at [699, 281] on link "Download" at bounding box center [701, 270] width 60 height 19
click at [742, 313] on button "1" at bounding box center [745, 301] width 24 height 24
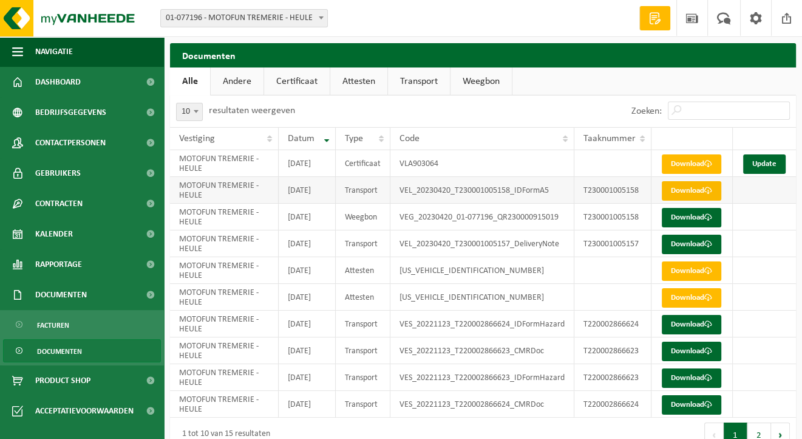
click at [705, 194] on span at bounding box center [709, 190] width 8 height 8
click at [787, 13] on span at bounding box center [787, 18] width 18 height 36
